Goal: Task Accomplishment & Management: Manage account settings

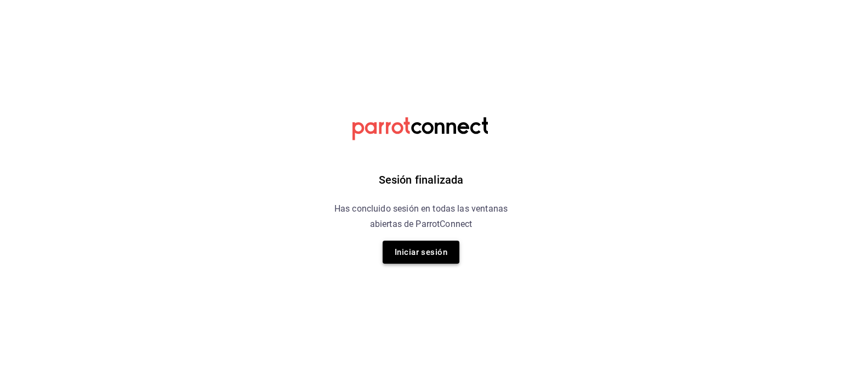
click at [440, 258] on button "Iniciar sesión" at bounding box center [420, 252] width 77 height 23
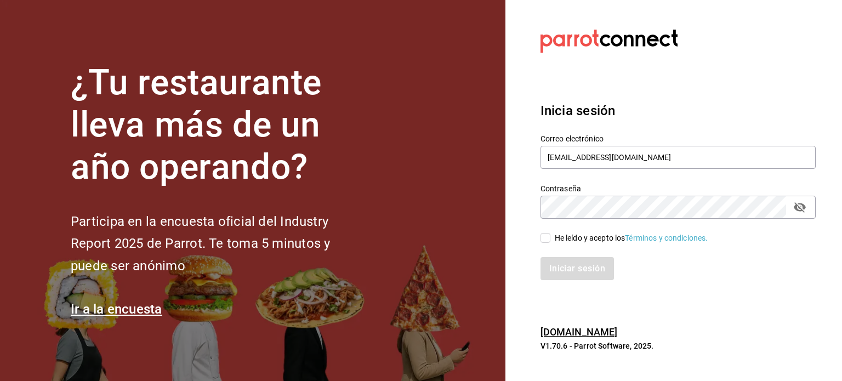
click at [543, 239] on input "He leído y acepto los Términos y condiciones." at bounding box center [545, 238] width 10 height 10
checkbox input "true"
click at [561, 264] on button "Iniciar sesión" at bounding box center [577, 268] width 75 height 23
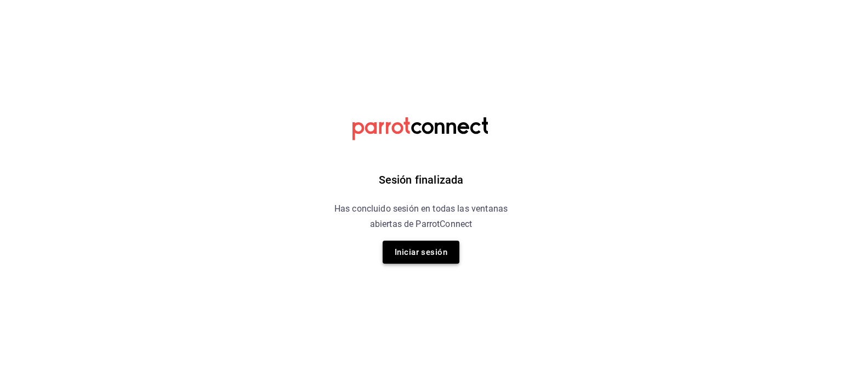
click at [416, 258] on button "Iniciar sesión" at bounding box center [420, 252] width 77 height 23
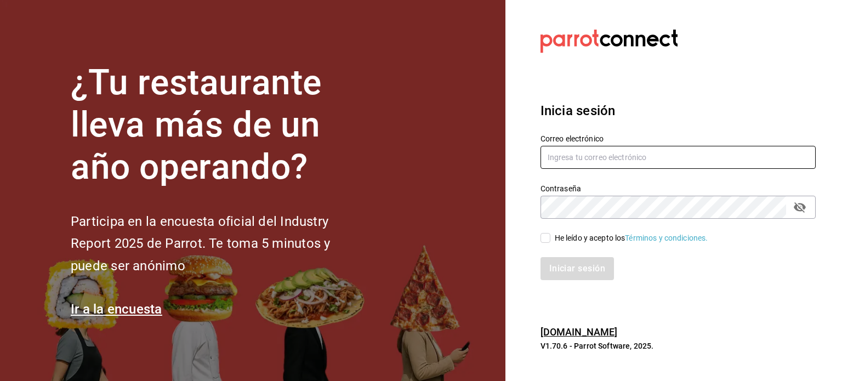
type input "kev_og95@hotmail.com"
click at [582, 237] on div "He leído y acepto los Términos y condiciones." at bounding box center [630, 238] width 153 height 12
click at [550, 237] on input "He leído y acepto los Términos y condiciones." at bounding box center [545, 238] width 10 height 10
checkbox input "true"
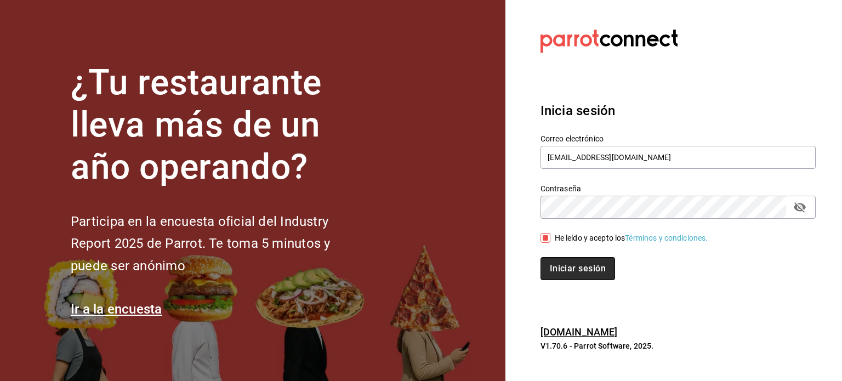
click at [584, 279] on button "Iniciar sesión" at bounding box center [577, 268] width 75 height 23
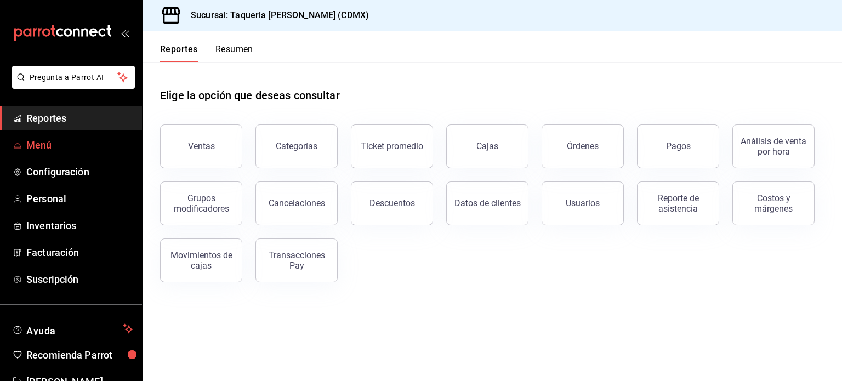
click at [32, 148] on span "Menú" at bounding box center [79, 145] width 107 height 15
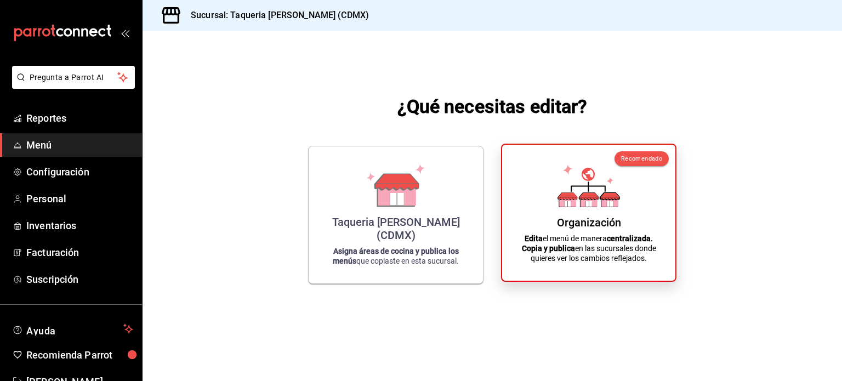
click at [646, 200] on div "Organización Edita el menú de manera centralizada. Copia y publica en las sucur…" at bounding box center [588, 212] width 147 height 118
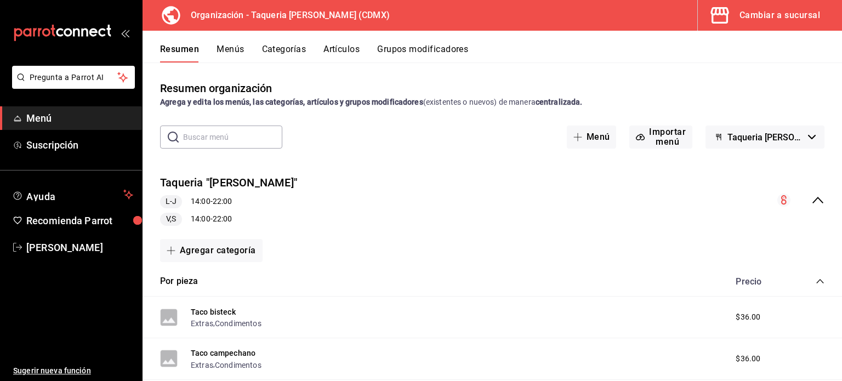
click at [418, 53] on button "Grupos modificadores" at bounding box center [422, 53] width 91 height 19
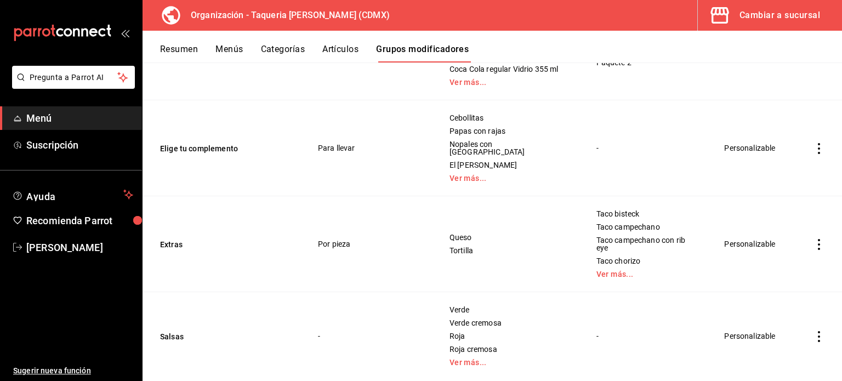
scroll to position [416, 0]
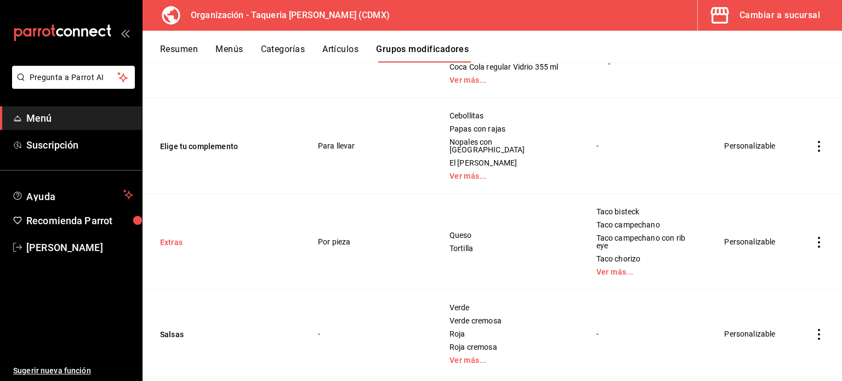
click at [171, 240] on button "Extras" at bounding box center [225, 242] width 131 height 11
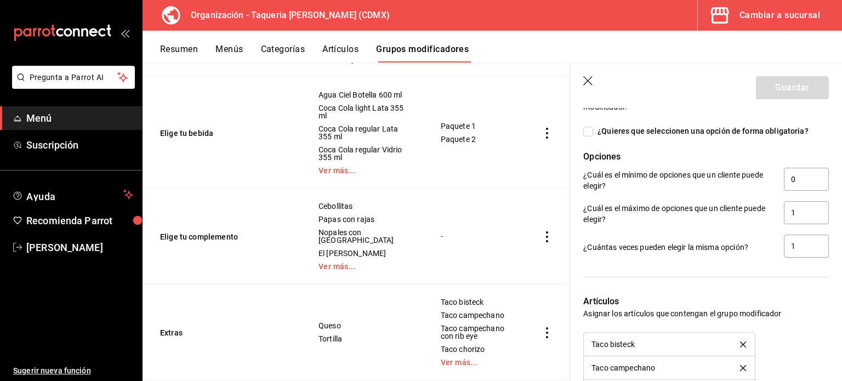
scroll to position [549, 0]
click at [797, 180] on input "0" at bounding box center [805, 179] width 45 height 23
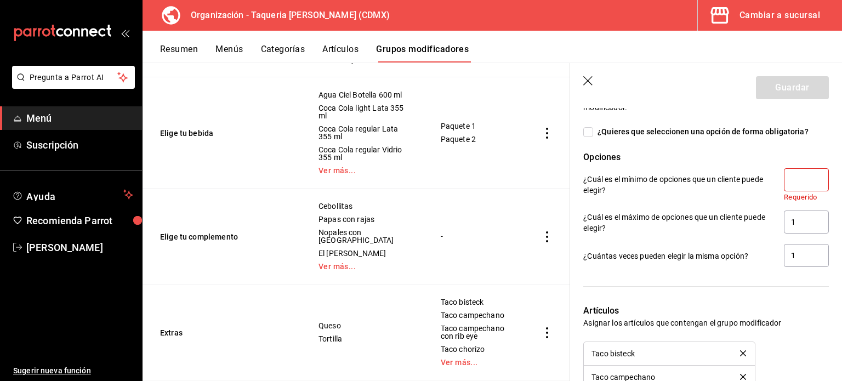
type input "1"
type input "0"
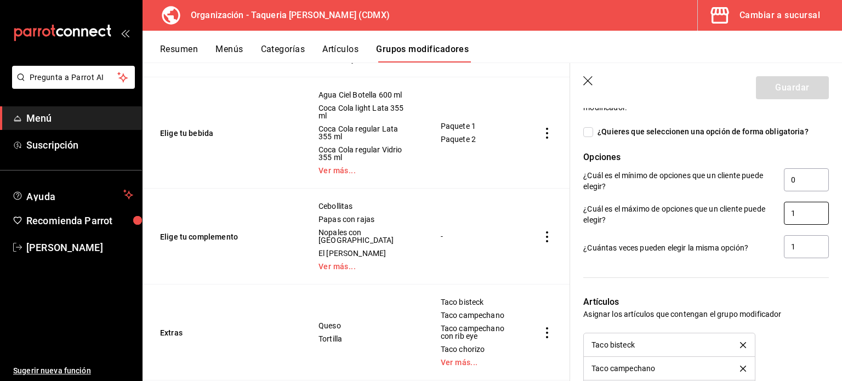
click at [801, 208] on input "1" at bounding box center [805, 213] width 45 height 23
type input "6"
click at [802, 249] on input "1" at bounding box center [805, 246] width 45 height 23
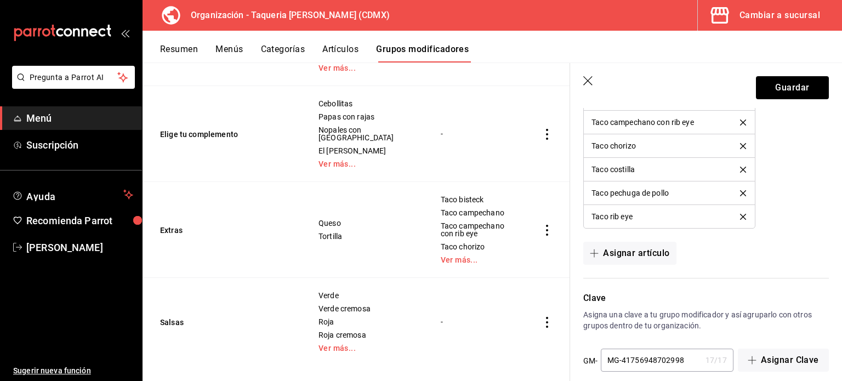
scroll to position [831, 0]
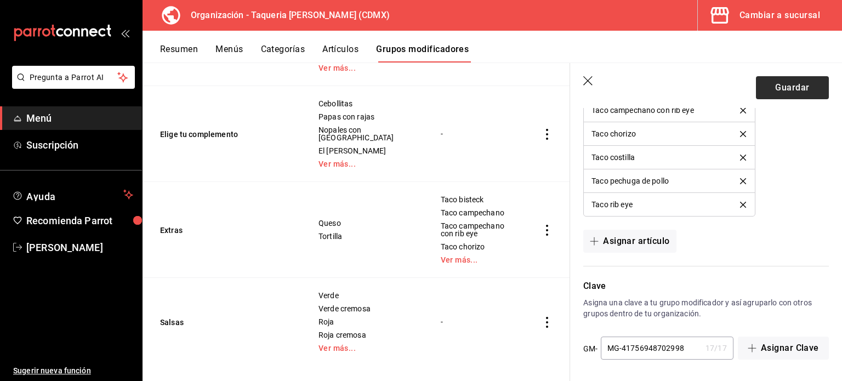
type input "6"
click at [774, 87] on button "Guardar" at bounding box center [792, 87] width 73 height 23
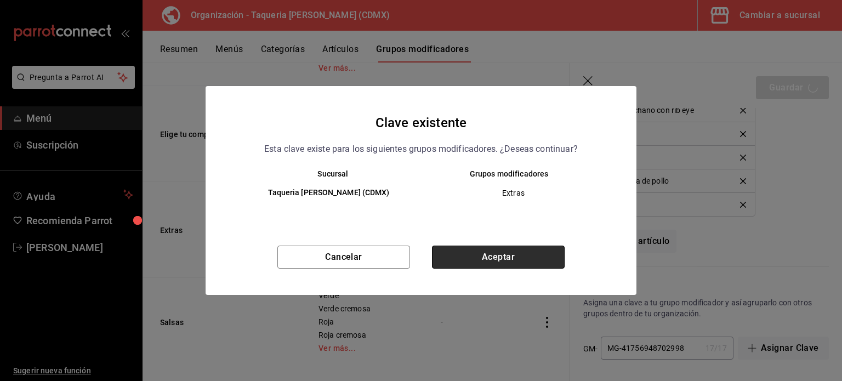
click at [472, 251] on button "Aceptar" at bounding box center [498, 256] width 133 height 23
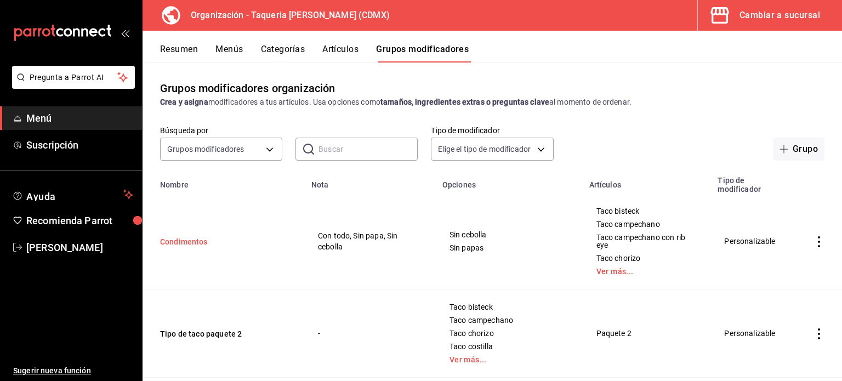
click at [205, 239] on button "Condimentos" at bounding box center [225, 241] width 131 height 11
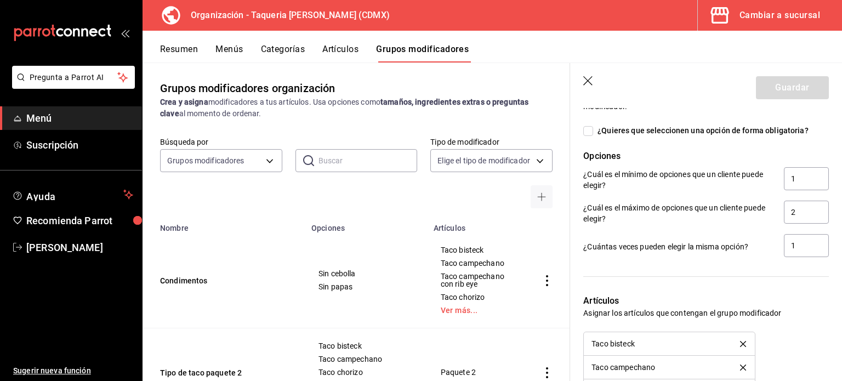
scroll to position [550, 0]
click at [803, 247] on input "1" at bounding box center [805, 245] width 45 height 23
type input "2"
click at [796, 184] on input "1" at bounding box center [805, 179] width 45 height 23
type input "0"
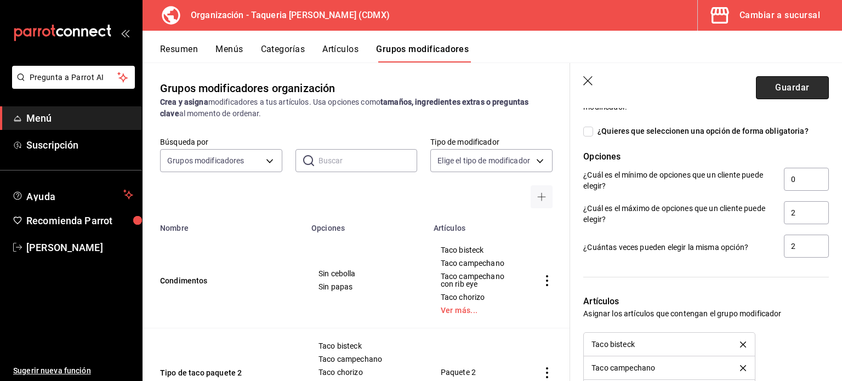
click at [782, 79] on button "Guardar" at bounding box center [792, 87] width 73 height 23
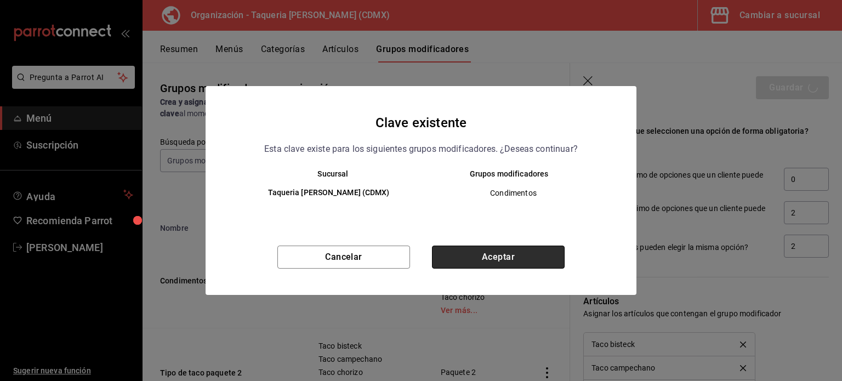
click at [496, 255] on button "Aceptar" at bounding box center [498, 256] width 133 height 23
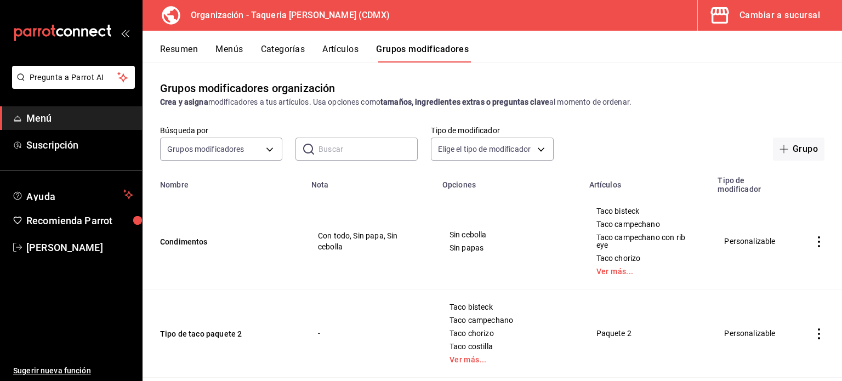
click at [221, 42] on div "Resumen Menús Categorías Artículos Grupos modificadores" at bounding box center [491, 47] width 699 height 32
click at [228, 49] on button "Menús" at bounding box center [228, 53] width 27 height 19
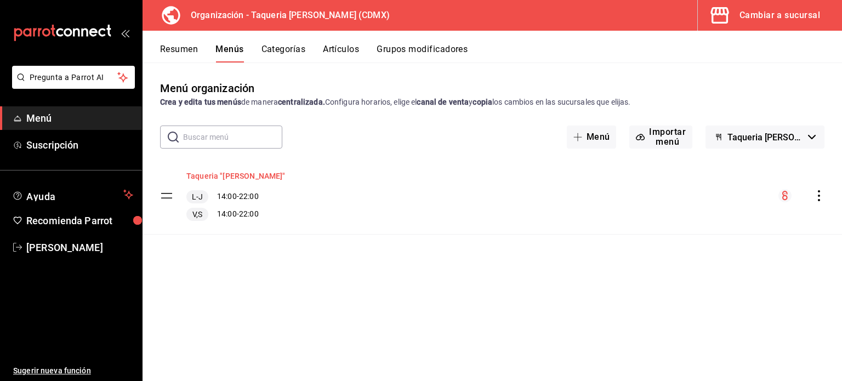
click at [213, 172] on button "Taqueria "[PERSON_NAME]"" at bounding box center [235, 175] width 99 height 11
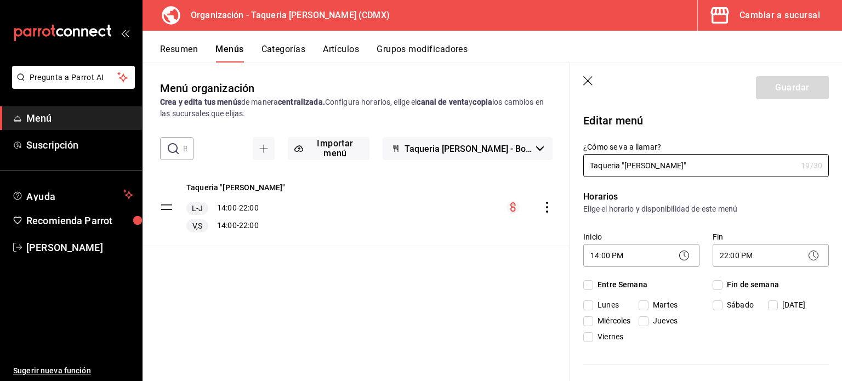
checkbox input "true"
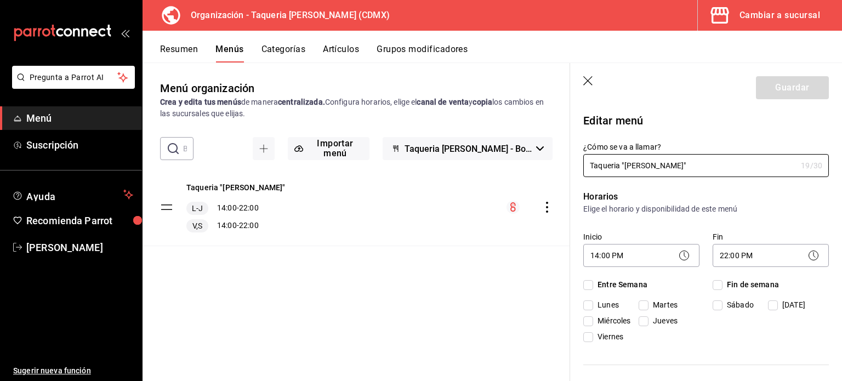
checkbox input "true"
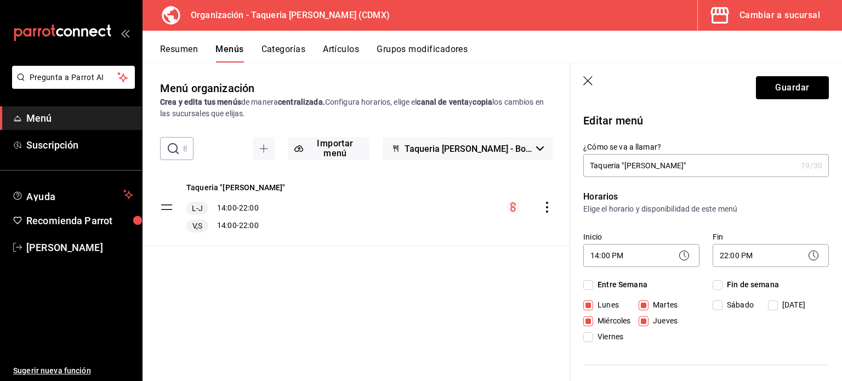
click at [584, 84] on icon "button" at bounding box center [587, 80] width 9 height 9
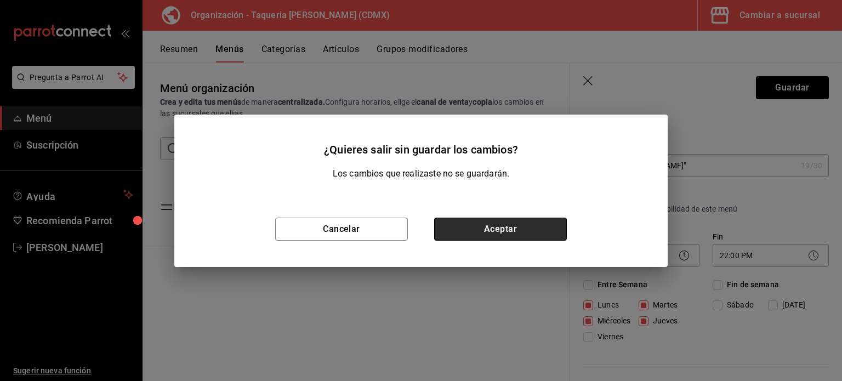
click at [507, 227] on button "Aceptar" at bounding box center [500, 229] width 133 height 23
checkbox input "false"
type input "1758328196289"
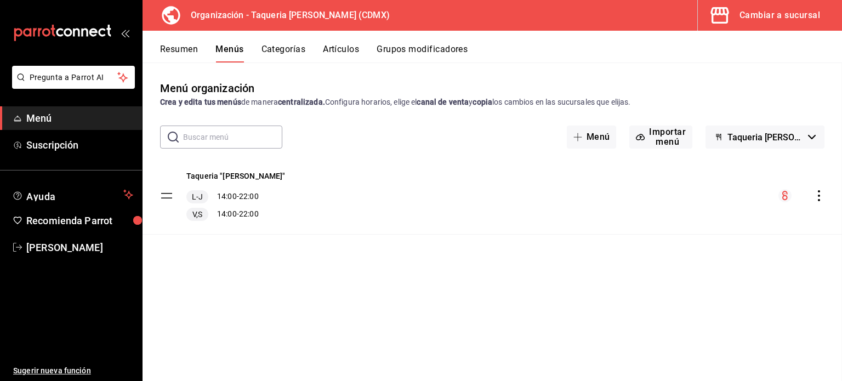
checkbox input "false"
click at [819, 191] on icon "actions" at bounding box center [818, 195] width 2 height 11
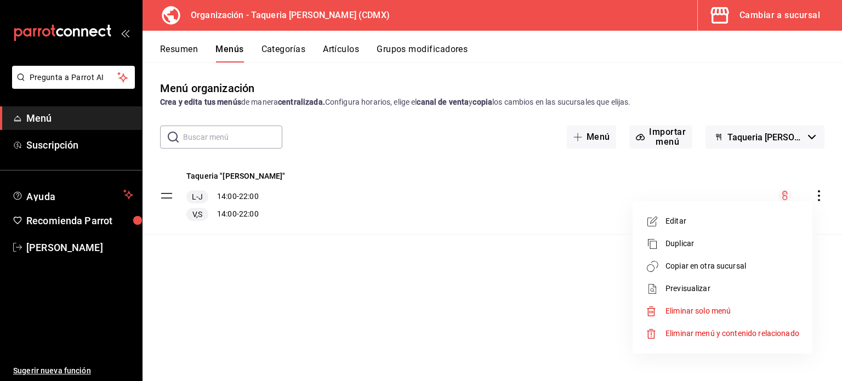
click at [661, 288] on div at bounding box center [655, 288] width 20 height 13
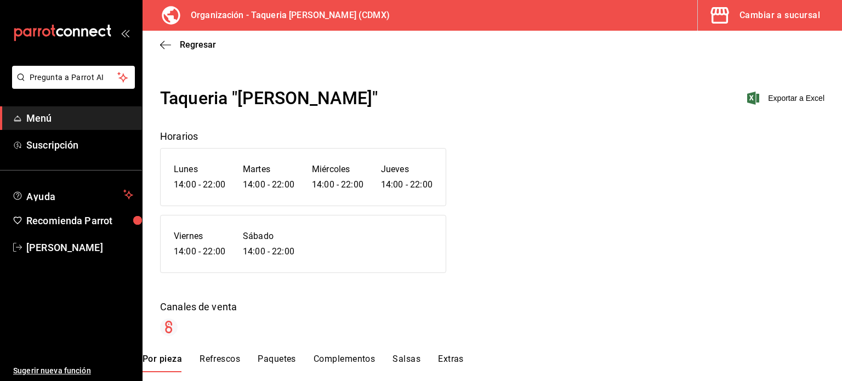
click at [35, 117] on span "Menú" at bounding box center [79, 118] width 107 height 15
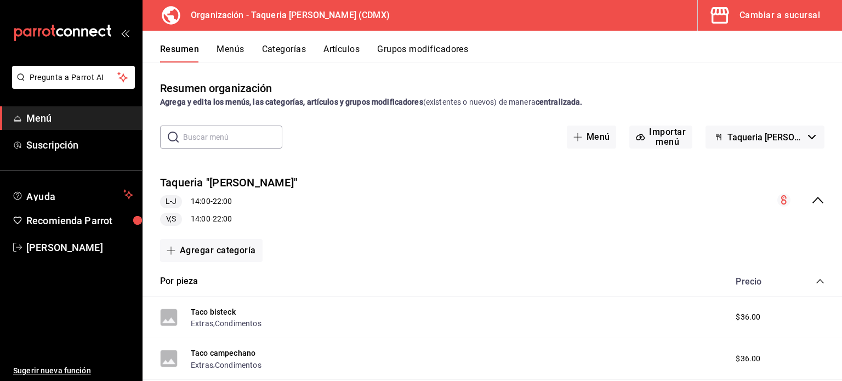
click at [230, 45] on button "Menús" at bounding box center [229, 53] width 27 height 19
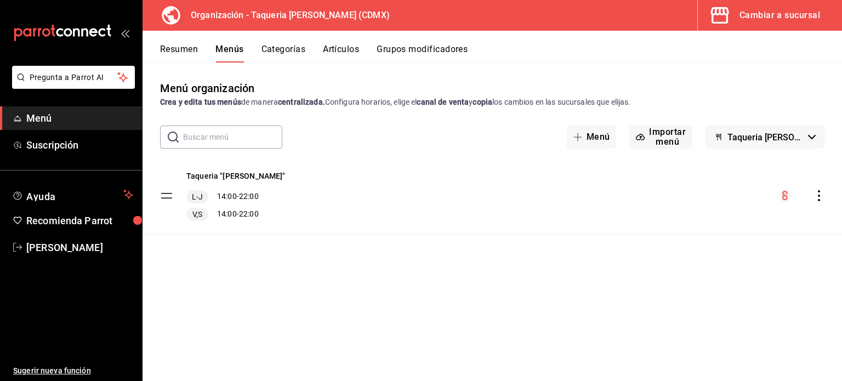
click at [817, 192] on icon "actions" at bounding box center [818, 195] width 2 height 11
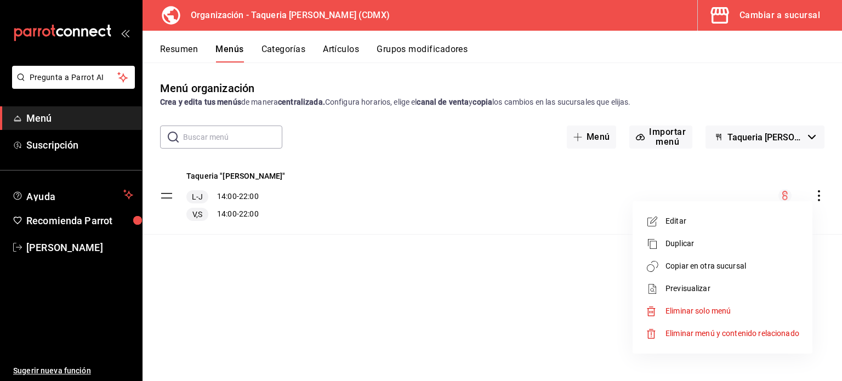
click at [691, 270] on span "Copiar en otra sucursal" at bounding box center [732, 266] width 134 height 12
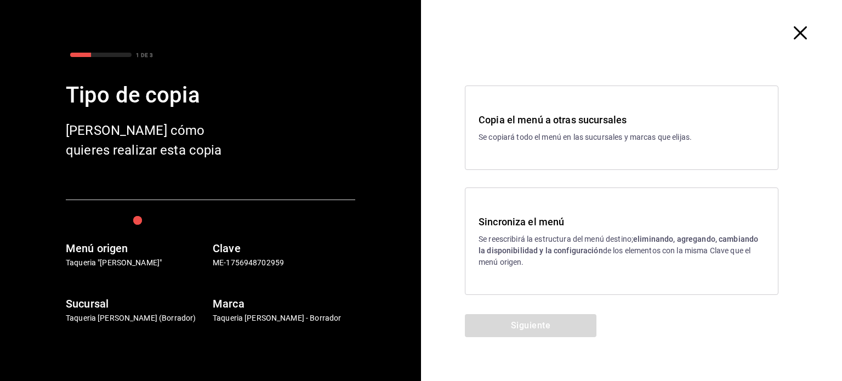
click at [560, 243] on p "Se reescribirá la estructura del menú destino; eliminando, agregando, cambiando…" at bounding box center [621, 250] width 286 height 35
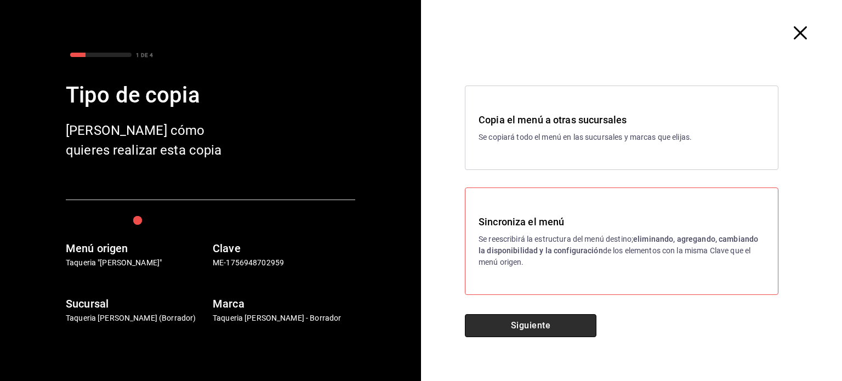
click at [525, 333] on button "Siguiente" at bounding box center [530, 325] width 131 height 23
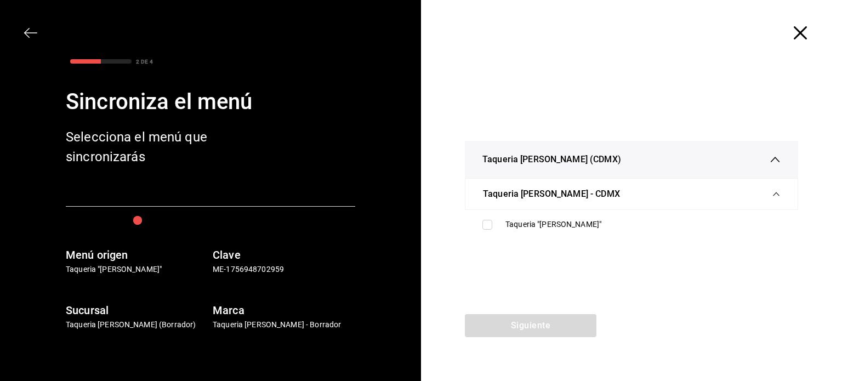
click at [514, 235] on ul "Taqueria "[PERSON_NAME]"" at bounding box center [631, 224] width 333 height 29
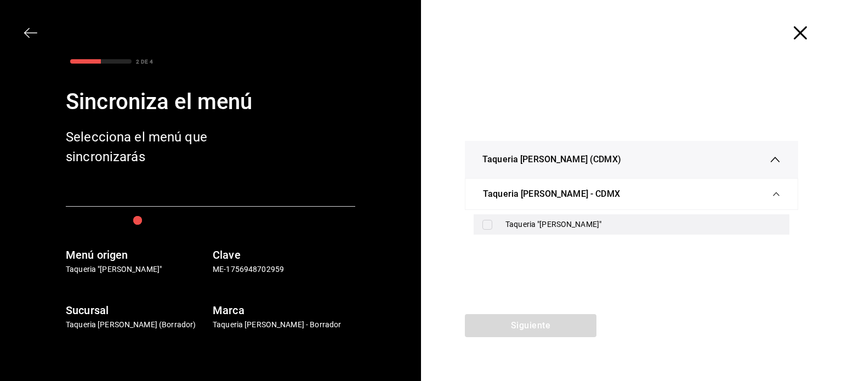
click at [486, 220] on input "checkbox" at bounding box center [487, 225] width 10 height 10
checkbox input "true"
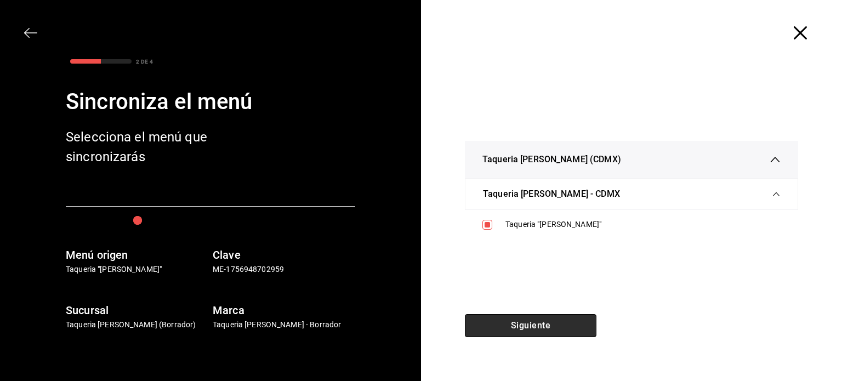
click at [529, 318] on button "Siguiente" at bounding box center [530, 325] width 131 height 23
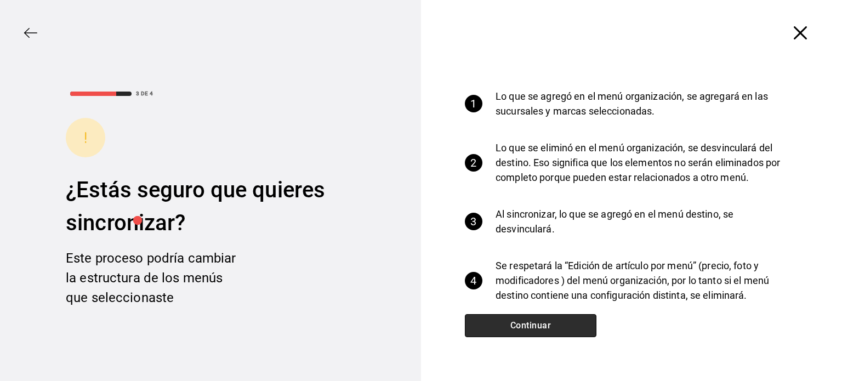
click at [529, 318] on button "Continuar" at bounding box center [530, 325] width 131 height 23
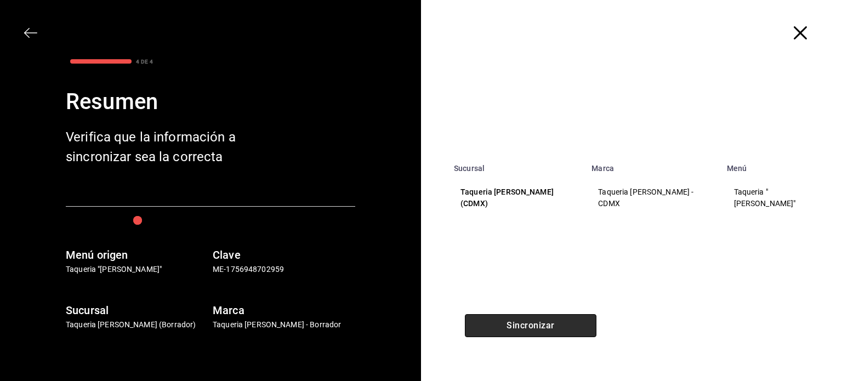
click at [529, 318] on button "Sincronizar" at bounding box center [530, 325] width 131 height 23
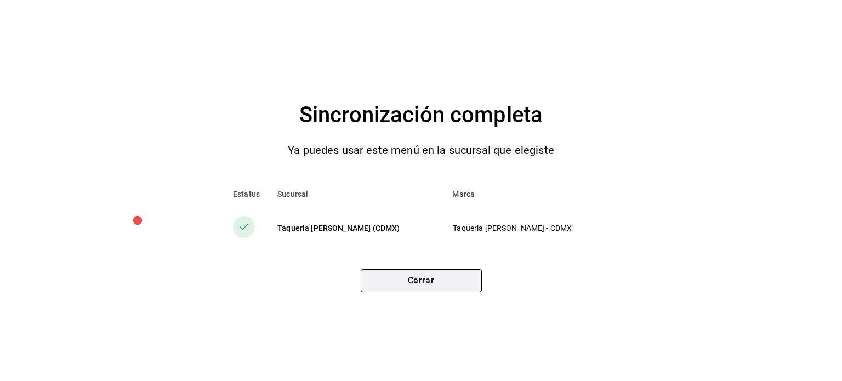
click at [453, 280] on button "Cerrar" at bounding box center [421, 280] width 121 height 23
